Goal: Transaction & Acquisition: Purchase product/service

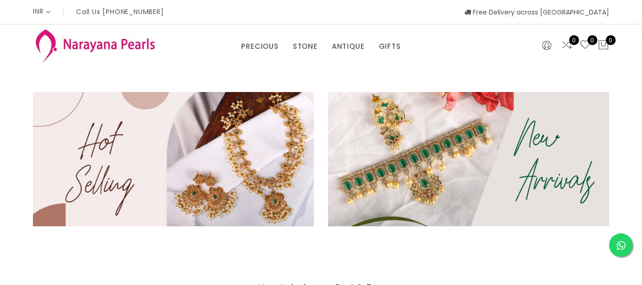
select select "INR"
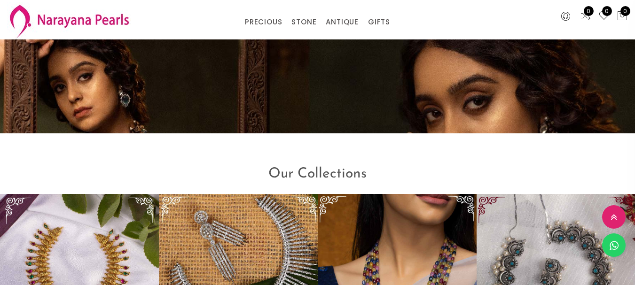
scroll to position [697, 0]
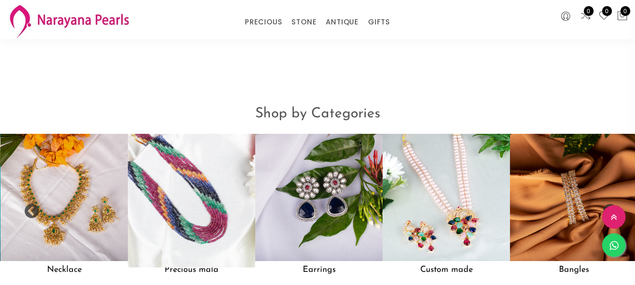
click at [174, 181] on img at bounding box center [191, 198] width 140 height 140
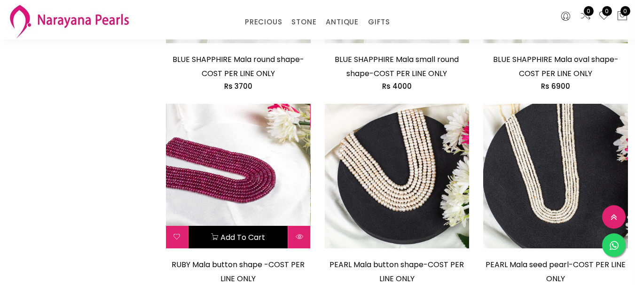
scroll to position [705, 0]
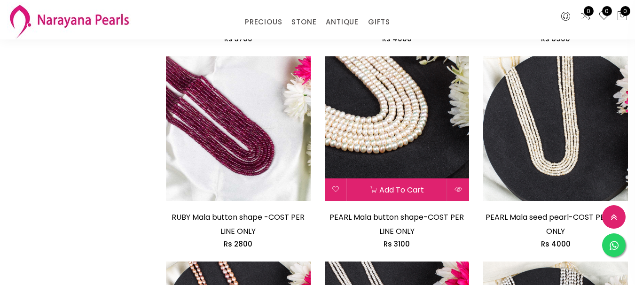
click at [382, 106] on img at bounding box center [397, 128] width 145 height 145
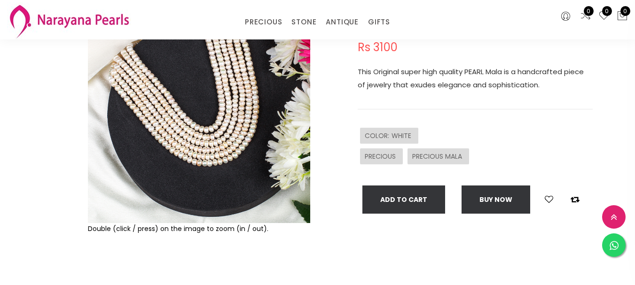
scroll to position [141, 0]
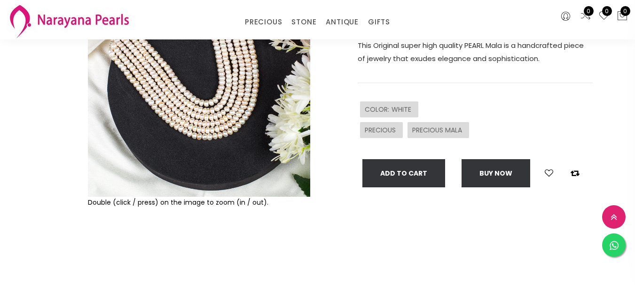
click at [209, 125] on img at bounding box center [199, 86] width 222 height 222
click at [221, 144] on img at bounding box center [199, 86] width 222 height 222
click at [205, 112] on img at bounding box center [199, 86] width 222 height 222
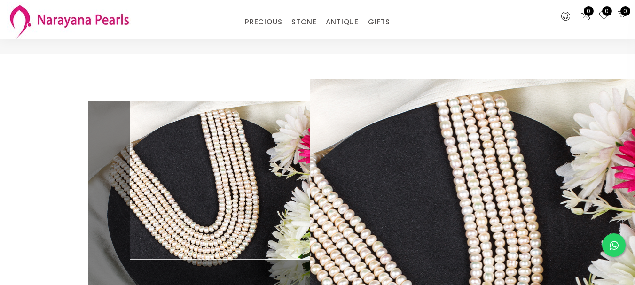
scroll to position [0, 0]
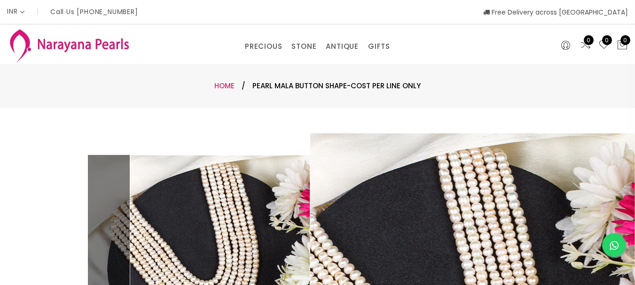
click at [222, 84] on link "Home" at bounding box center [224, 86] width 20 height 10
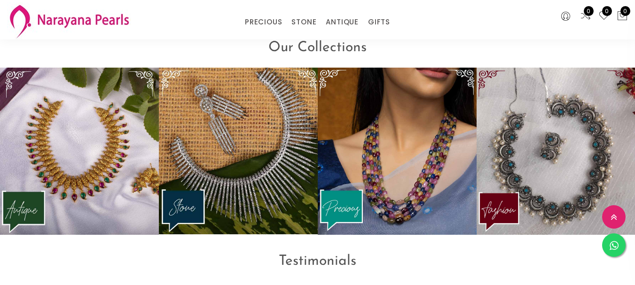
scroll to position [1135, 0]
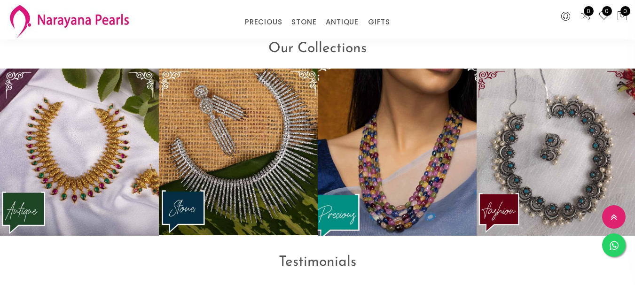
click at [390, 186] on img at bounding box center [397, 152] width 175 height 184
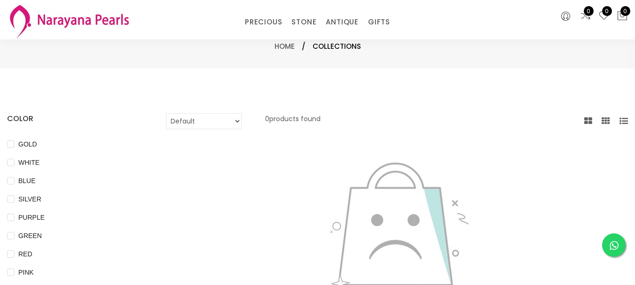
scroll to position [94, 0]
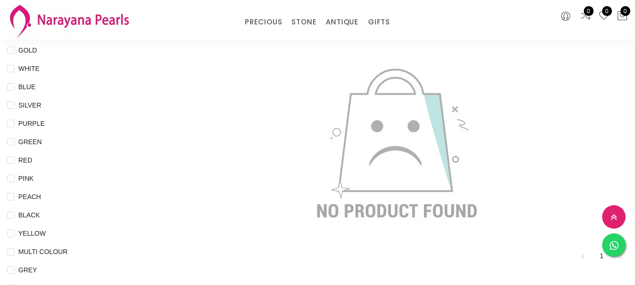
click at [32, 123] on div "COLOR GOLD WHITE BLUE SILVER PURPLE GREEN RED PINK PEACH BLACK YELLOW MULTI COL…" at bounding box center [79, 216] width 159 height 395
click at [15, 124] on input "PURPLE" at bounding box center [11, 130] width 8 height 21
checkbox input "true"
click at [255, 20] on link "PRECIOUS" at bounding box center [263, 22] width 37 height 14
click at [262, 64] on link "PRECIOUS MALA" at bounding box center [290, 64] width 80 height 14
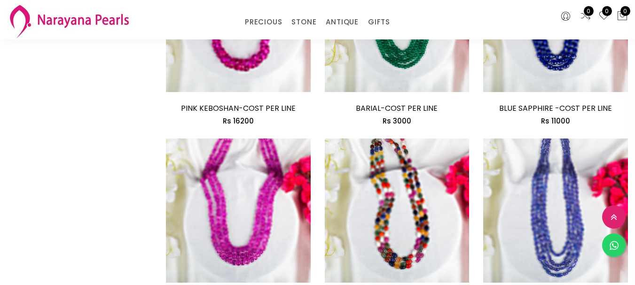
scroll to position [1175, 0]
